Goal: Transaction & Acquisition: Purchase product/service

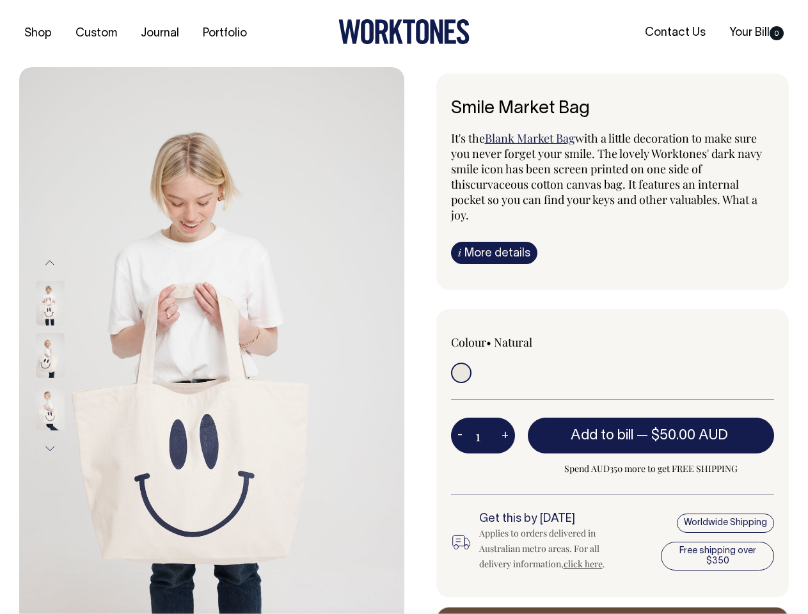
click at [212, 340] on img at bounding box center [211, 355] width 385 height 577
click at [67, 355] on div at bounding box center [67, 355] width 64 height 52
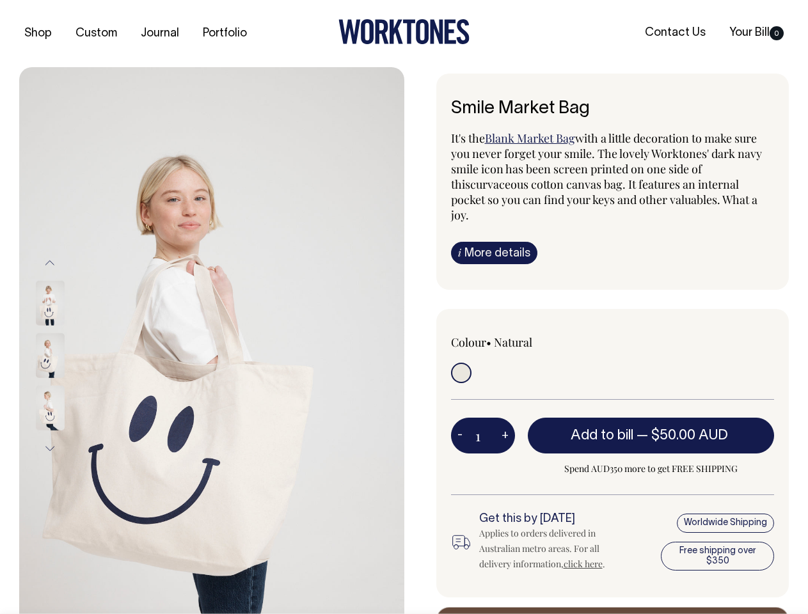
click at [50, 262] on button "Previous" at bounding box center [49, 262] width 19 height 29
click at [67, 382] on div at bounding box center [67, 408] width 64 height 52
click at [50, 448] on button "Next" at bounding box center [49, 448] width 19 height 29
click at [460, 423] on button "-" at bounding box center [460, 436] width 18 height 26
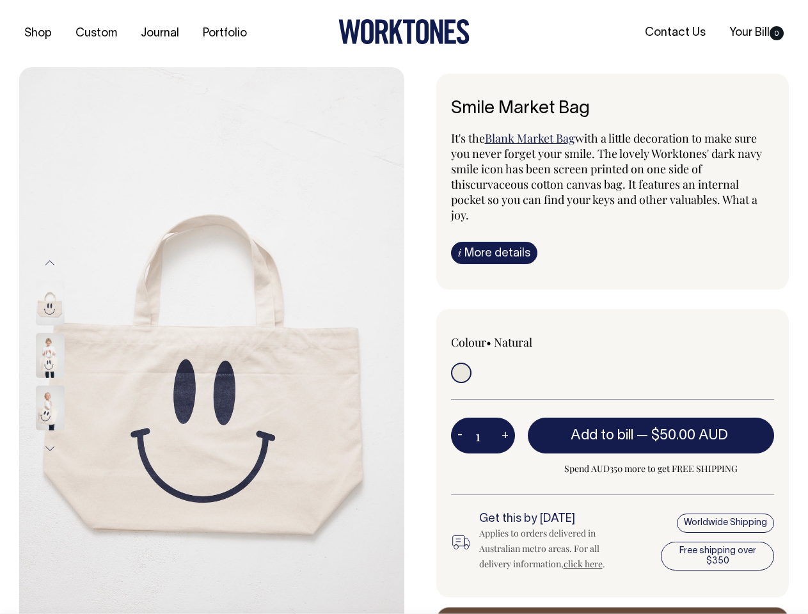
click at [505, 423] on button "+" at bounding box center [505, 436] width 20 height 26
type input "2"
click at [651, 429] on span "— $50.00 AUD" at bounding box center [683, 435] width 95 height 13
